Goal: Task Accomplishment & Management: Manage account settings

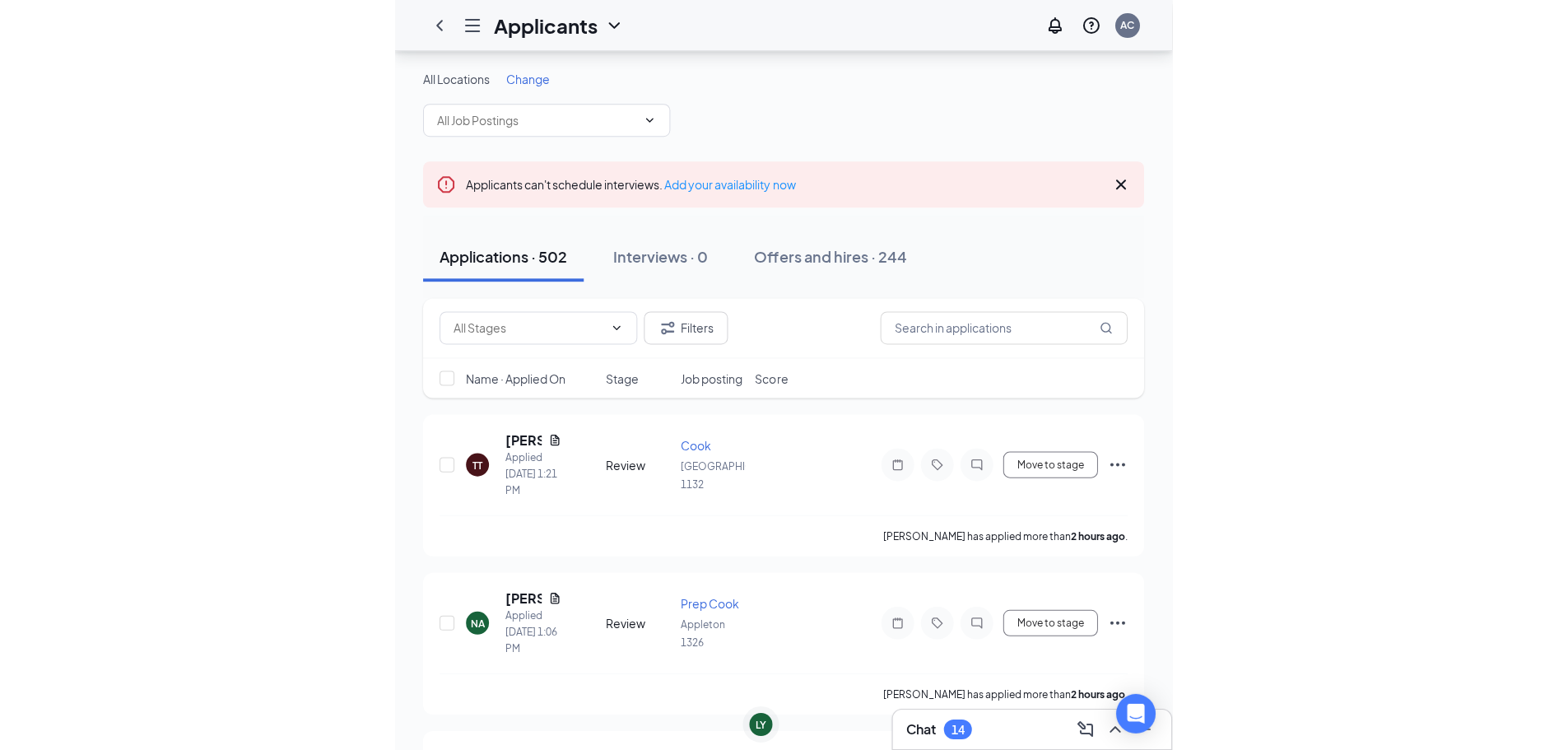
scroll to position [115, 0]
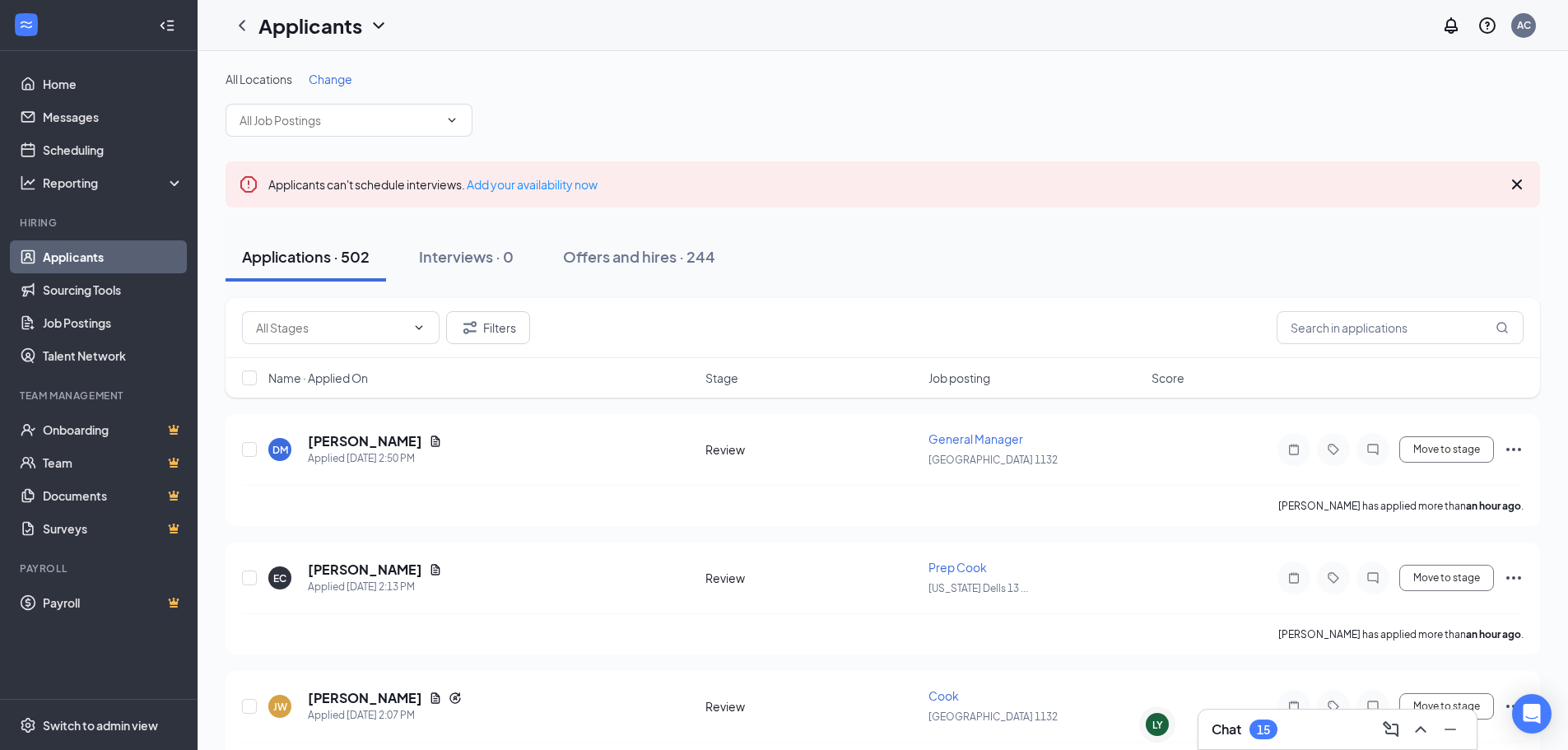
click at [912, 163] on div "Applicants can't schedule interviews. Add your availability now" at bounding box center [882, 184] width 1314 height 46
click at [442, 444] on icon "Document" at bounding box center [435, 441] width 14 height 14
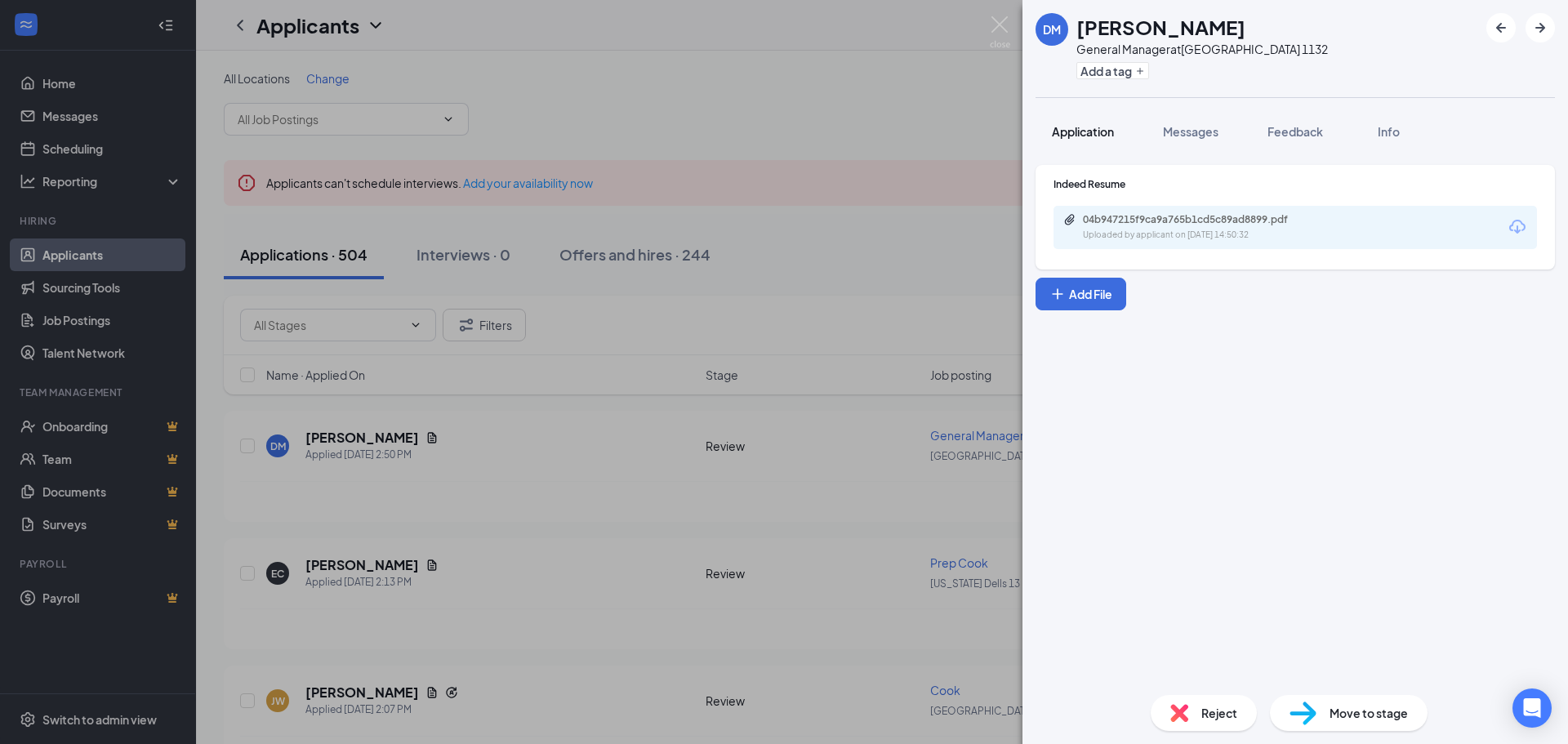
click at [1089, 124] on span "Application" at bounding box center [1082, 131] width 62 height 14
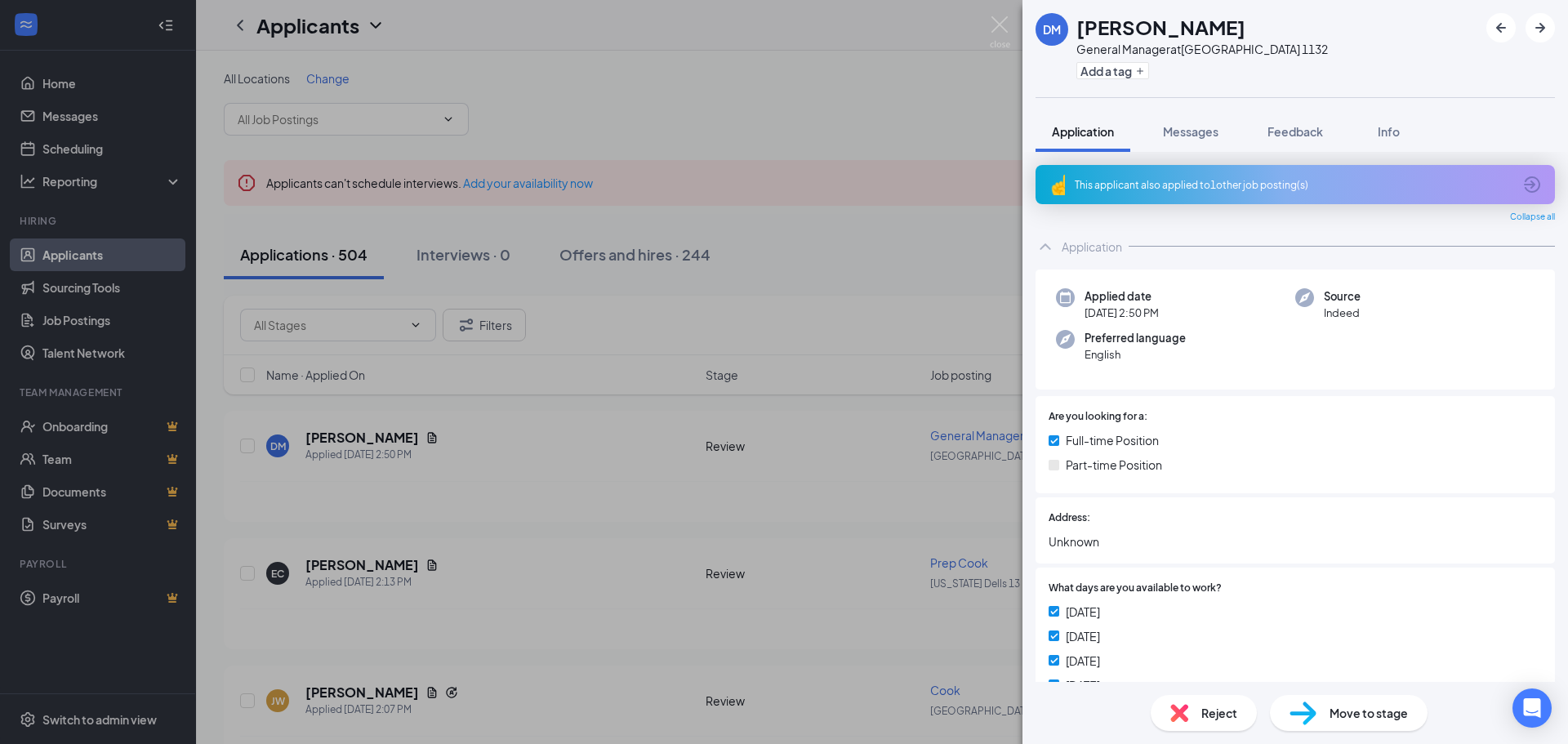
click at [850, 95] on div "DM Dorian Montgomery General Manager at East Pointe 1132 Add a tag Application …" at bounding box center [784, 372] width 1568 height 744
